Goal: Information Seeking & Learning: Learn about a topic

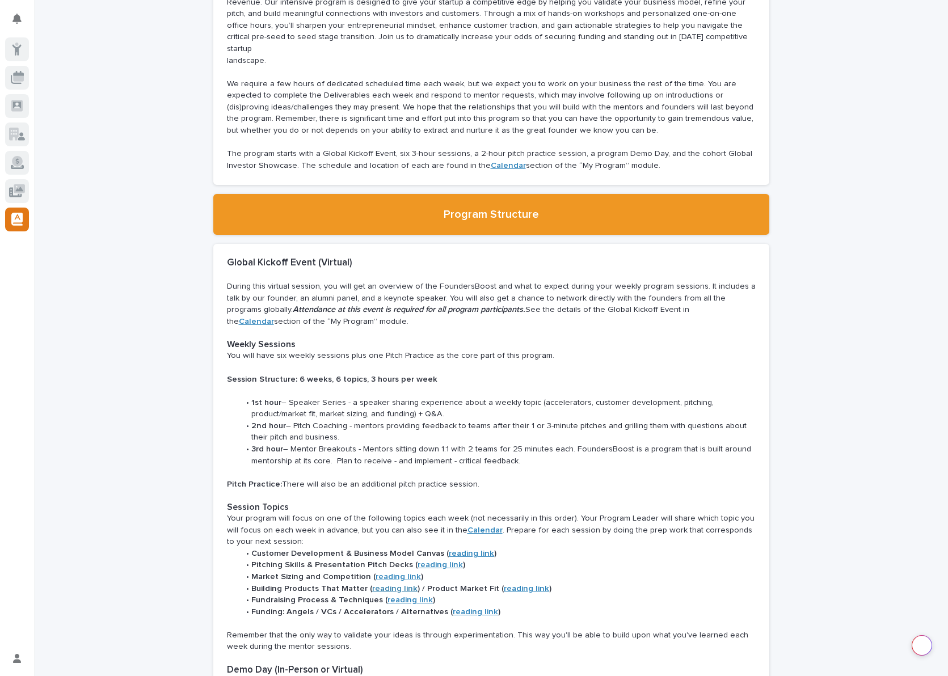
scroll to position [228, 0]
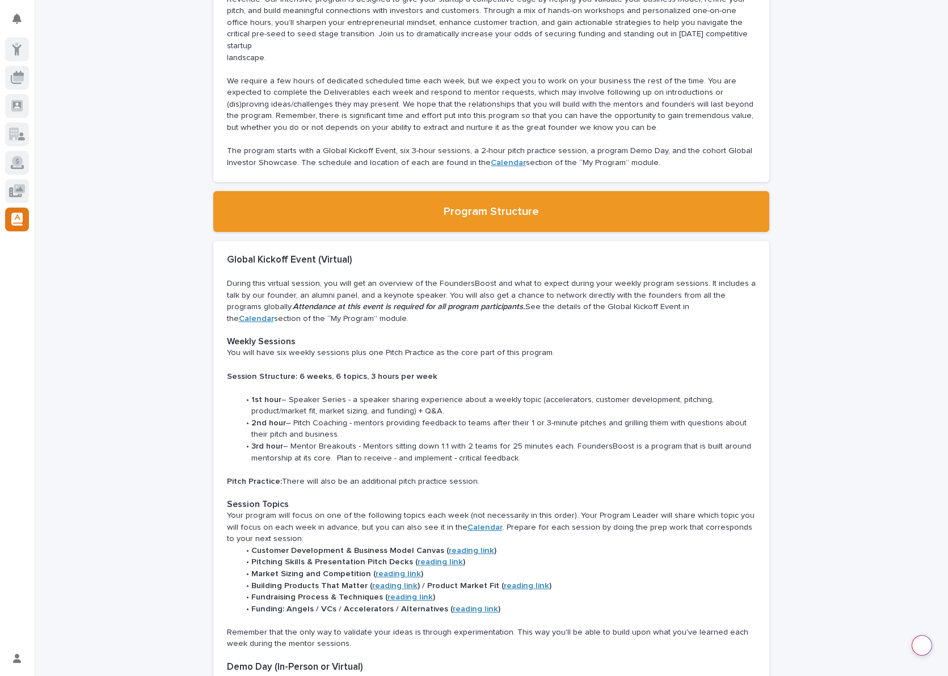
click at [274, 315] on strong "Calendar" at bounding box center [256, 319] width 35 height 8
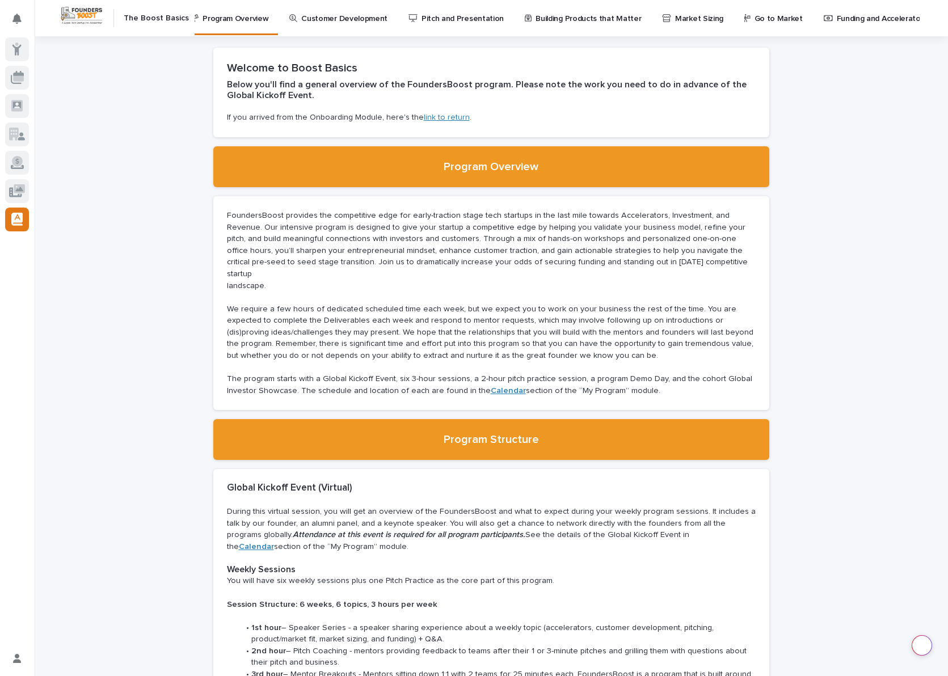
click at [143, 18] on h2 "The Boost Basics" at bounding box center [156, 19] width 65 height 10
click at [79, 14] on img at bounding box center [82, 15] width 44 height 21
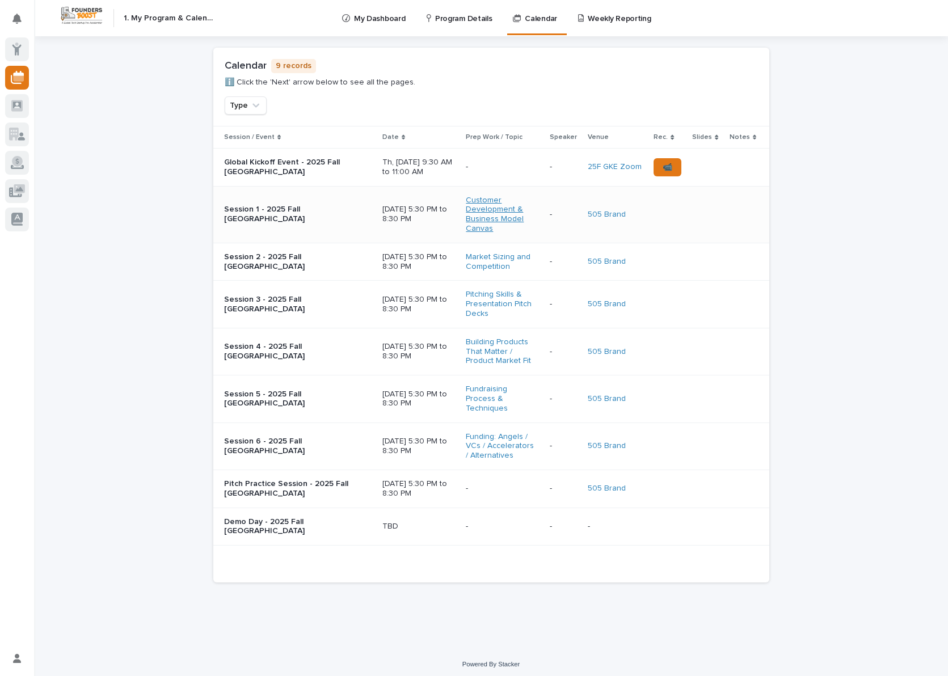
click at [478, 207] on link "Customer Development & Business Model Canvas" at bounding box center [501, 215] width 71 height 38
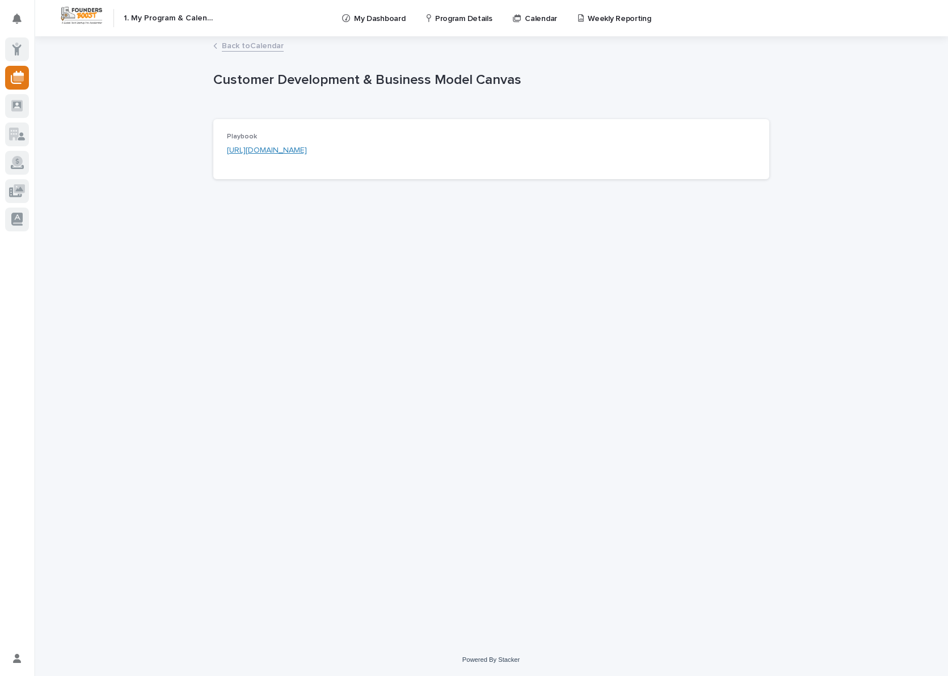
click at [307, 150] on link "[URL][DOMAIN_NAME]" at bounding box center [267, 150] width 80 height 8
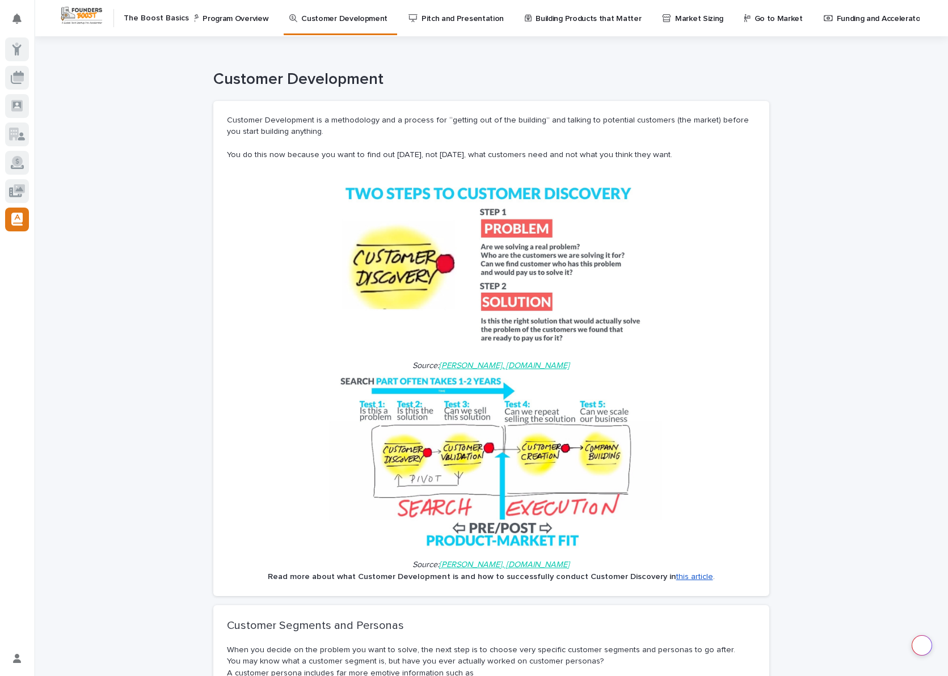
click at [218, 19] on p "Program Overview" at bounding box center [236, 12] width 66 height 24
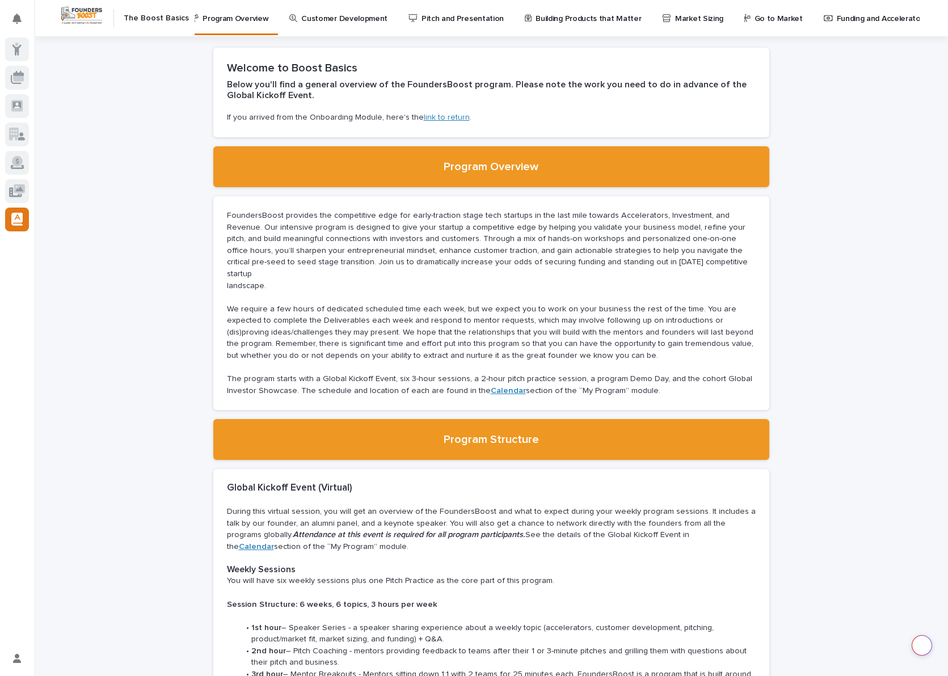
click at [359, 16] on p "Customer Development" at bounding box center [344, 12] width 86 height 24
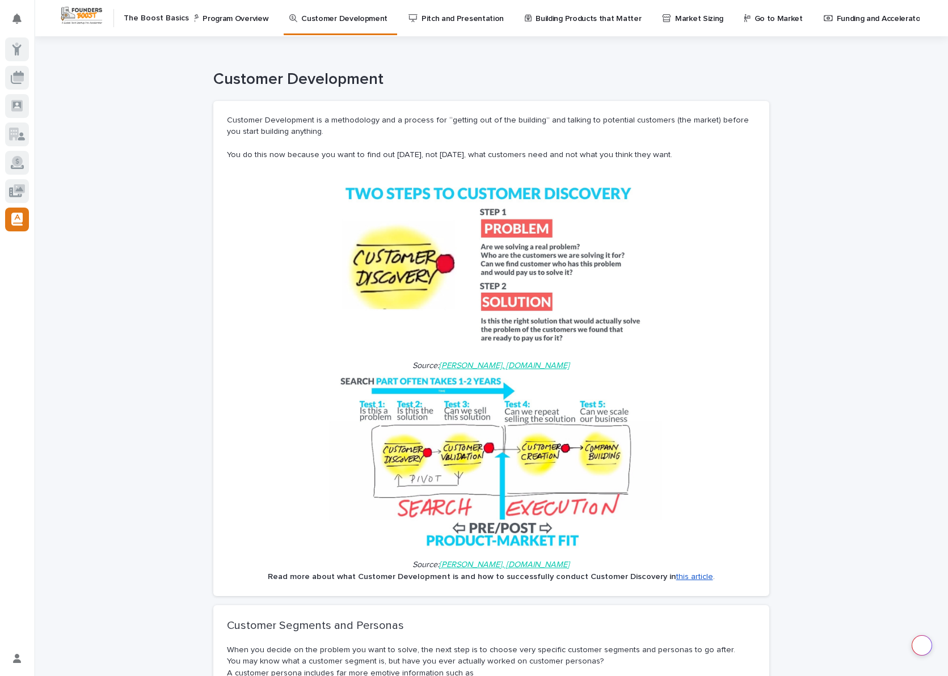
click at [435, 19] on p "Pitch and Presentation" at bounding box center [463, 12] width 82 height 24
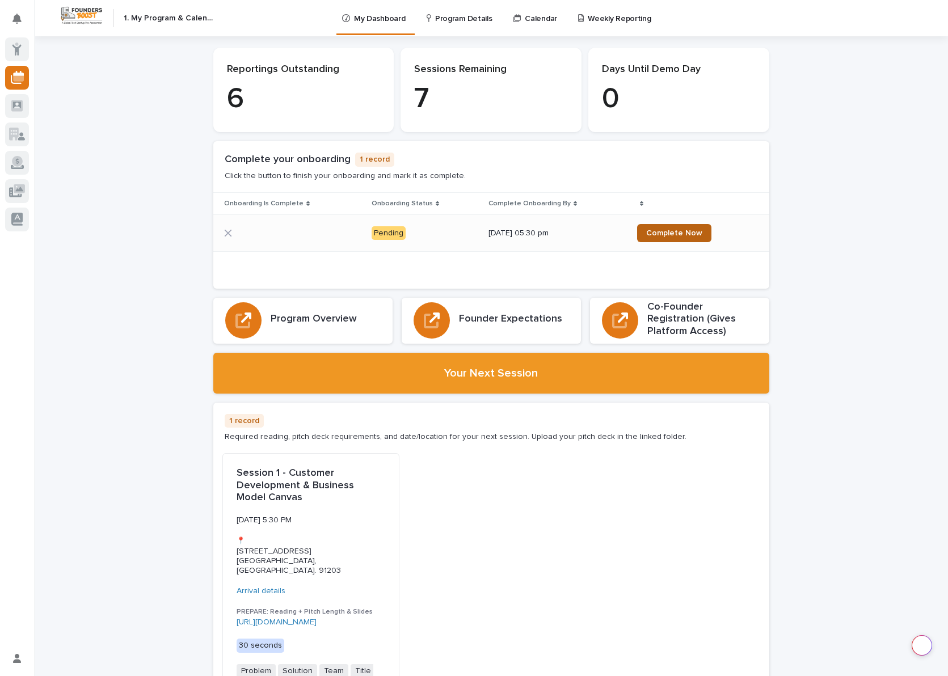
click at [684, 232] on span "Complete Now" at bounding box center [674, 233] width 56 height 8
